Goal: Find specific page/section

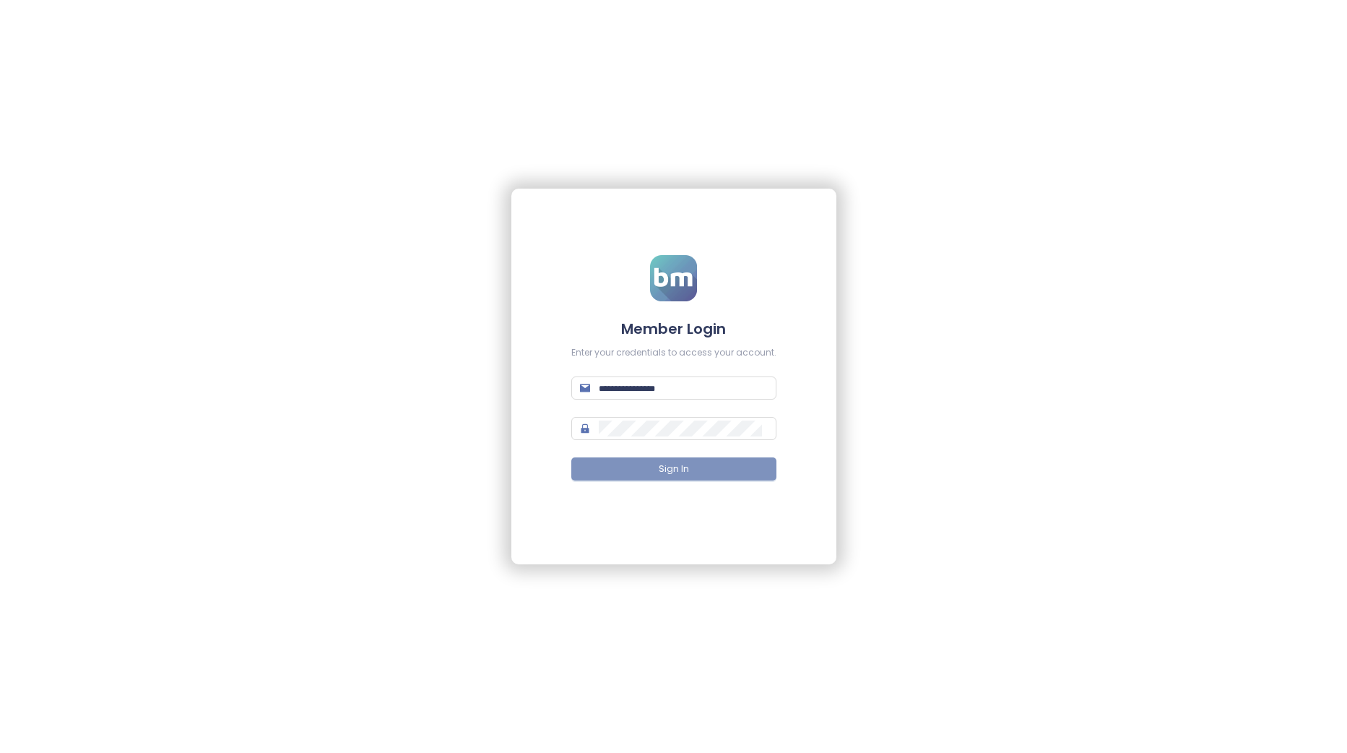
type input "**********"
click at [664, 471] on span "Sign In" at bounding box center [674, 469] width 30 height 14
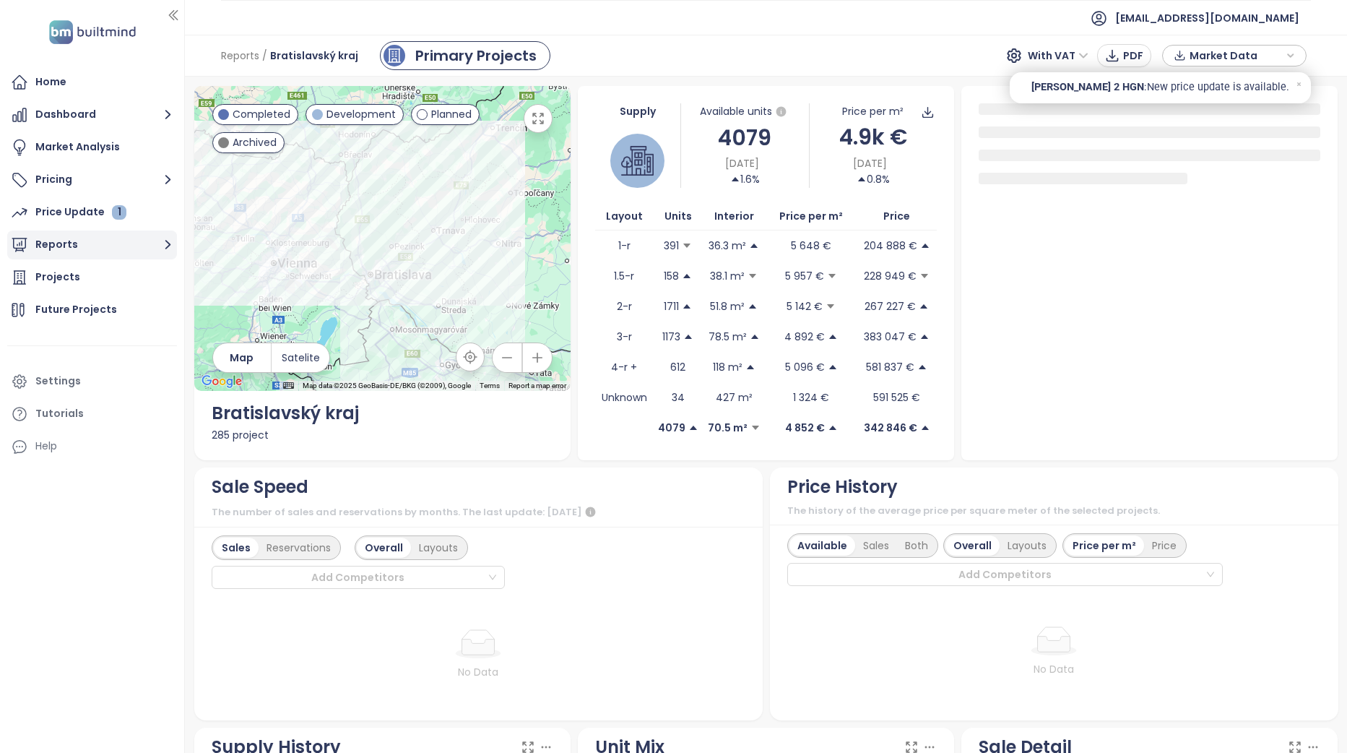
click at [130, 247] on button "Reports" at bounding box center [92, 244] width 170 height 29
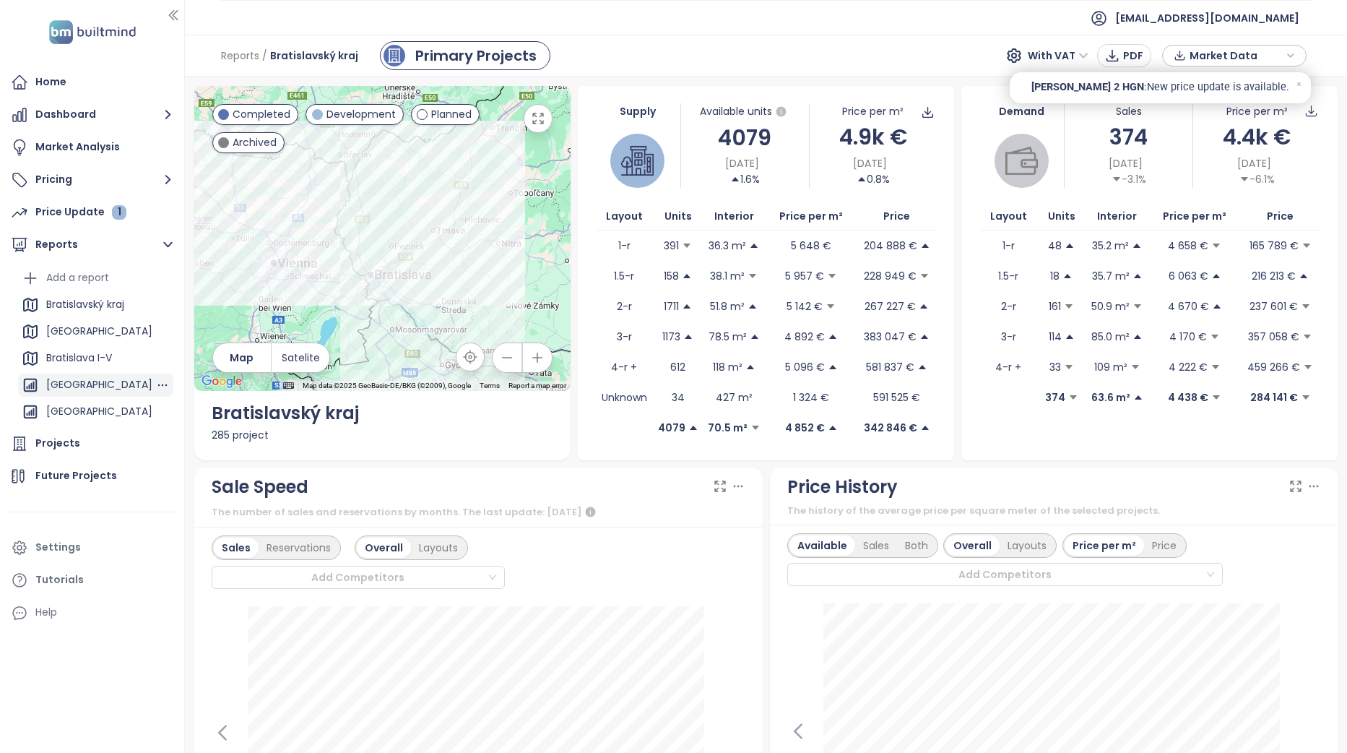
click at [111, 386] on div "BRATISLAVA CITY" at bounding box center [99, 385] width 106 height 18
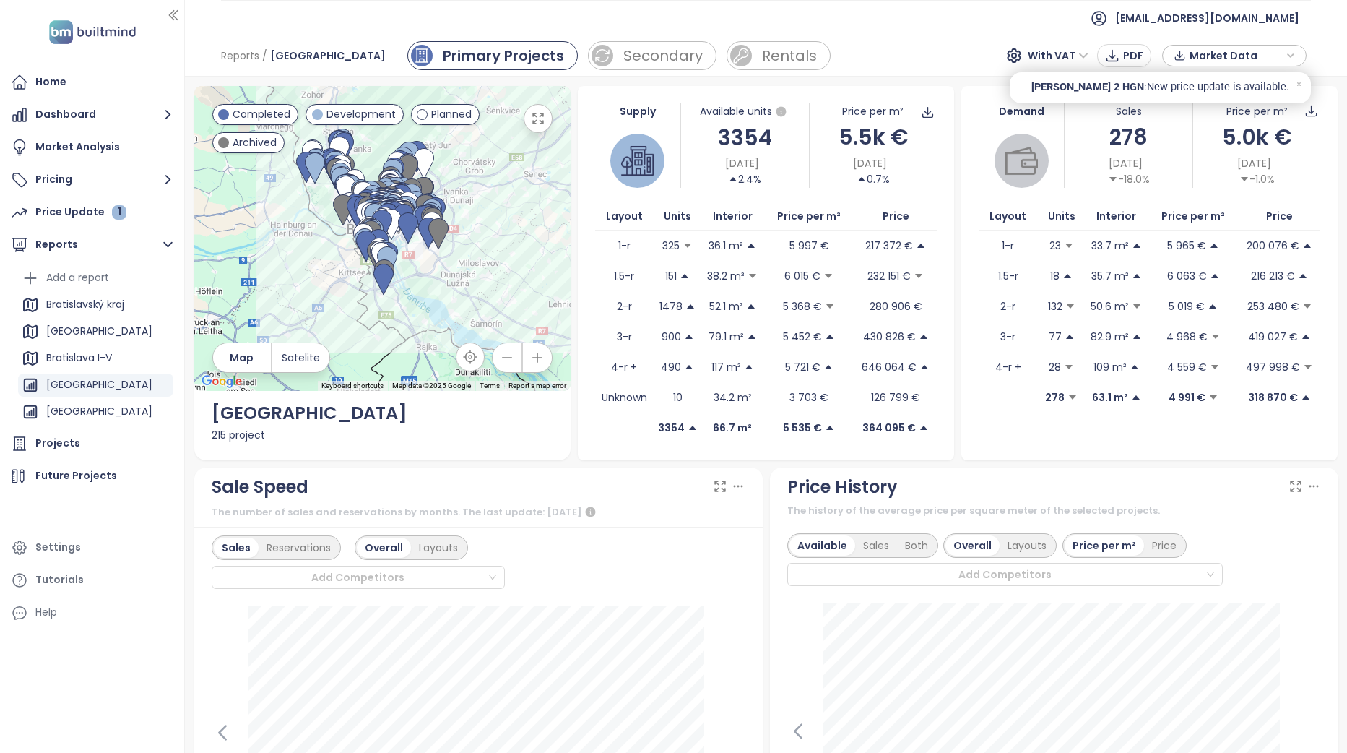
drag, startPoint x: 582, startPoint y: 515, endPoint x: 554, endPoint y: 524, distance: 29.7
click at [555, 525] on div "Sale Speed The number of sales and reservations by months. The last update: Aug…" at bounding box center [478, 497] width 568 height 61
click at [550, 520] on div "The number of sales and reservations by months. The last update: August 09 2025" at bounding box center [479, 511] width 534 height 17
